Goal: Transaction & Acquisition: Purchase product/service

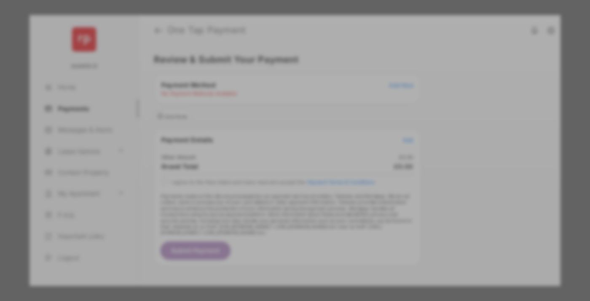
scroll to position [7, 0]
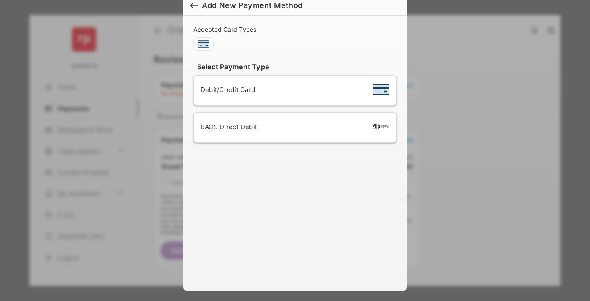
click at [293, 127] on div "BACS Direct Debit" at bounding box center [295, 127] width 189 height 16
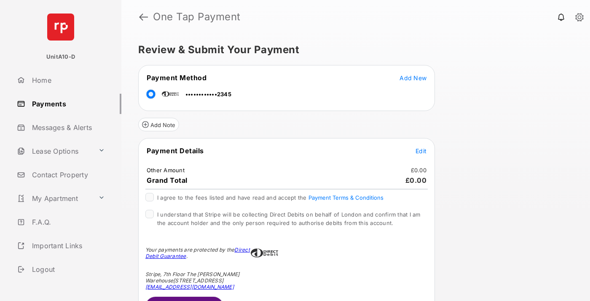
click at [421, 150] on span "Edit" at bounding box center [421, 150] width 11 height 7
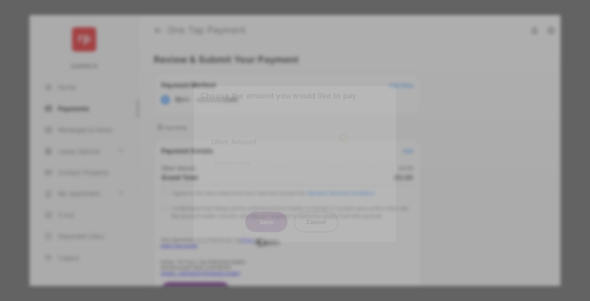
click at [279, 136] on div "Other Amount" at bounding box center [279, 141] width 137 height 14
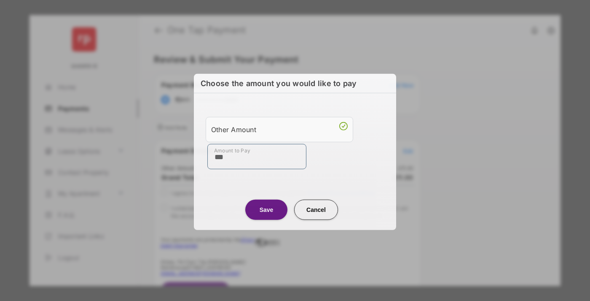
type input "***"
click at [266, 209] on button "Save" at bounding box center [266, 209] width 42 height 20
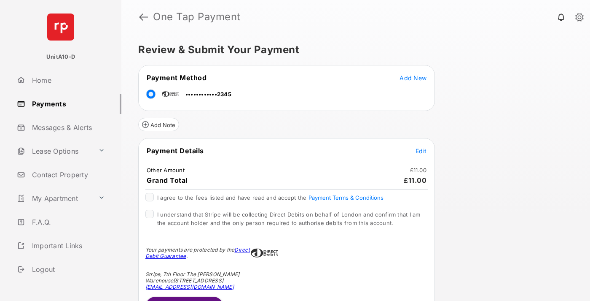
click at [421, 150] on span "Edit" at bounding box center [421, 150] width 11 height 7
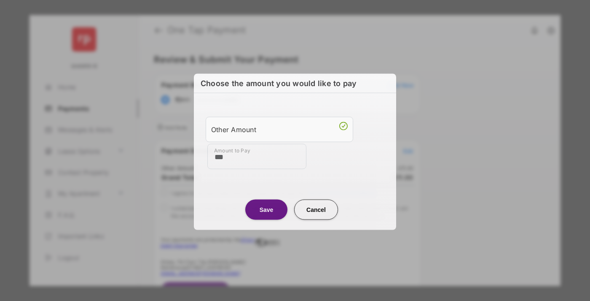
click at [266, 209] on button "Save" at bounding box center [266, 209] width 42 height 20
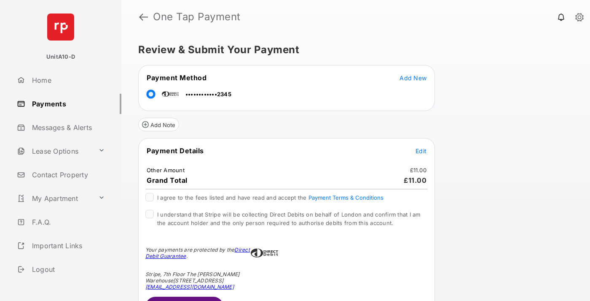
click at [184, 298] on button "Submit Payment" at bounding box center [184, 306] width 78 height 20
